Goal: Task Accomplishment & Management: Use online tool/utility

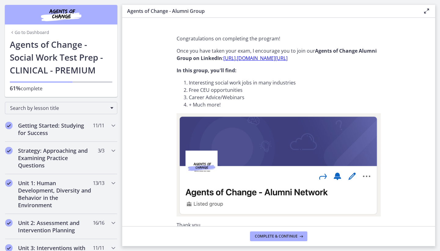
click at [30, 33] on link "Go to Dashboard" at bounding box center [29, 32] width 39 height 6
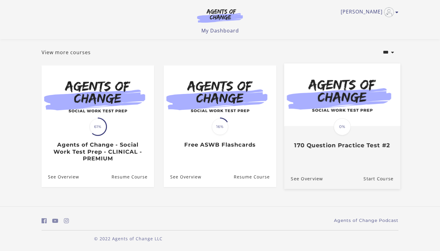
scroll to position [30, 0]
click at [338, 114] on img at bounding box center [342, 94] width 116 height 63
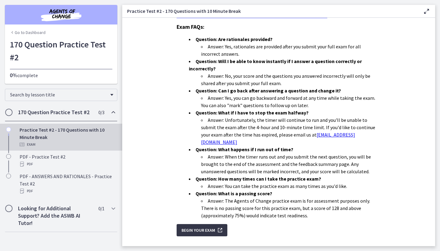
click at [197, 226] on span "Begin Your Exam" at bounding box center [199, 229] width 34 height 7
